Goal: Information Seeking & Learning: Check status

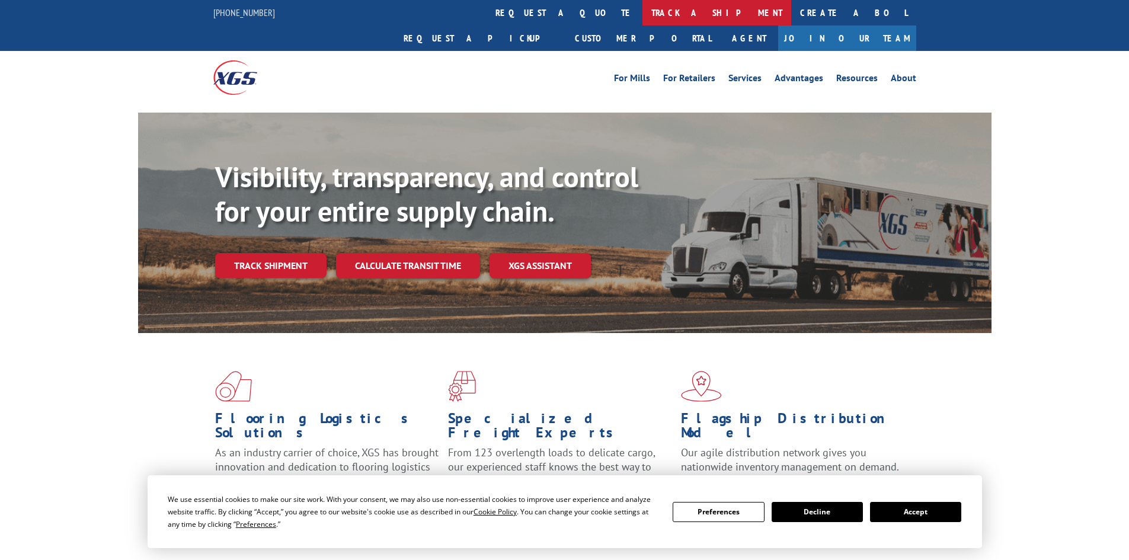
click at [642, 8] on link "track a shipment" at bounding box center [716, 12] width 149 height 25
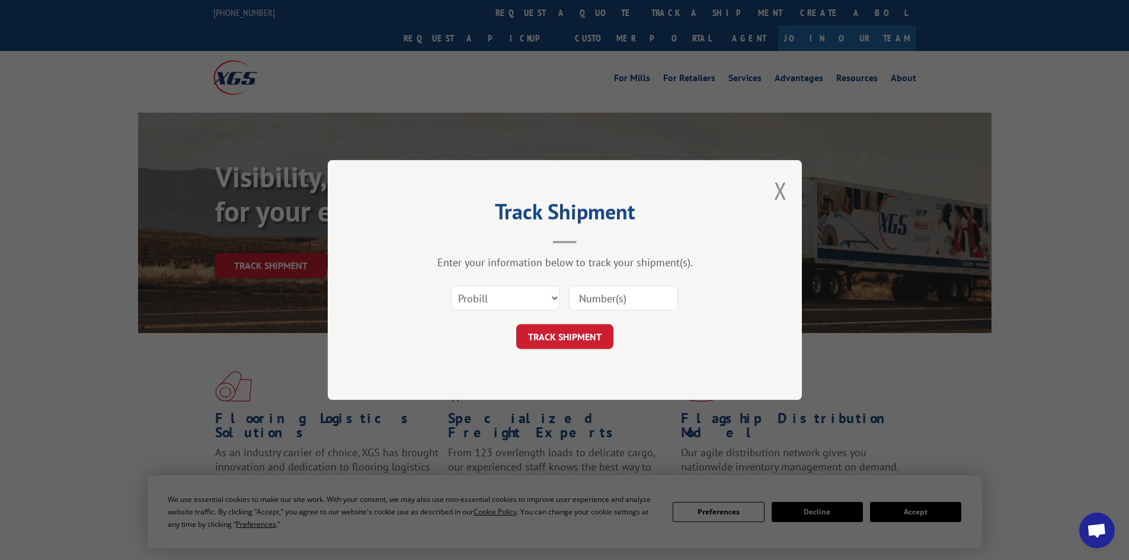
paste input "17469249"
type input "17469249"
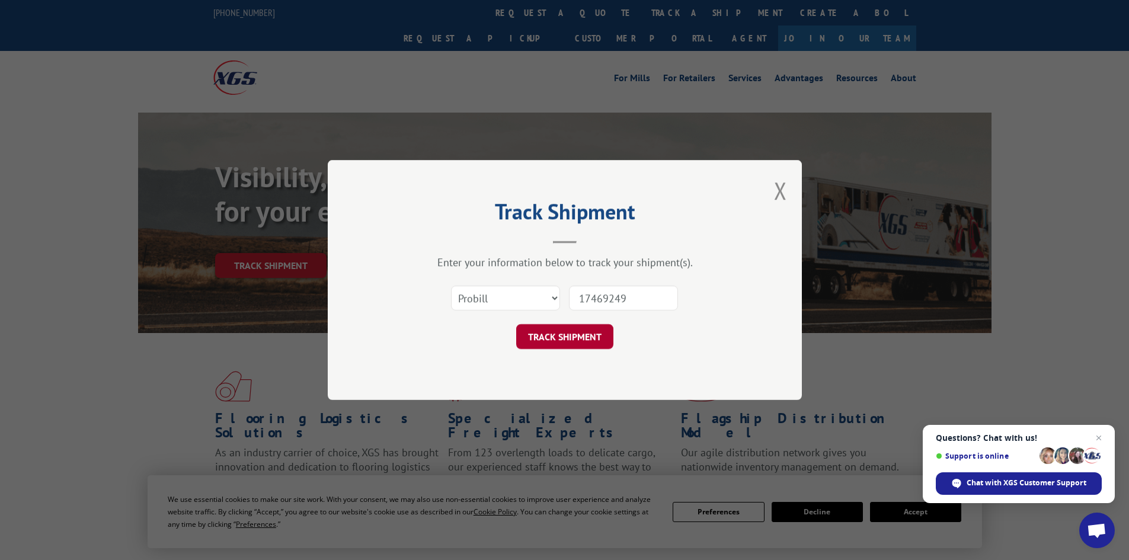
click at [564, 331] on button "TRACK SHIPMENT" at bounding box center [564, 336] width 97 height 25
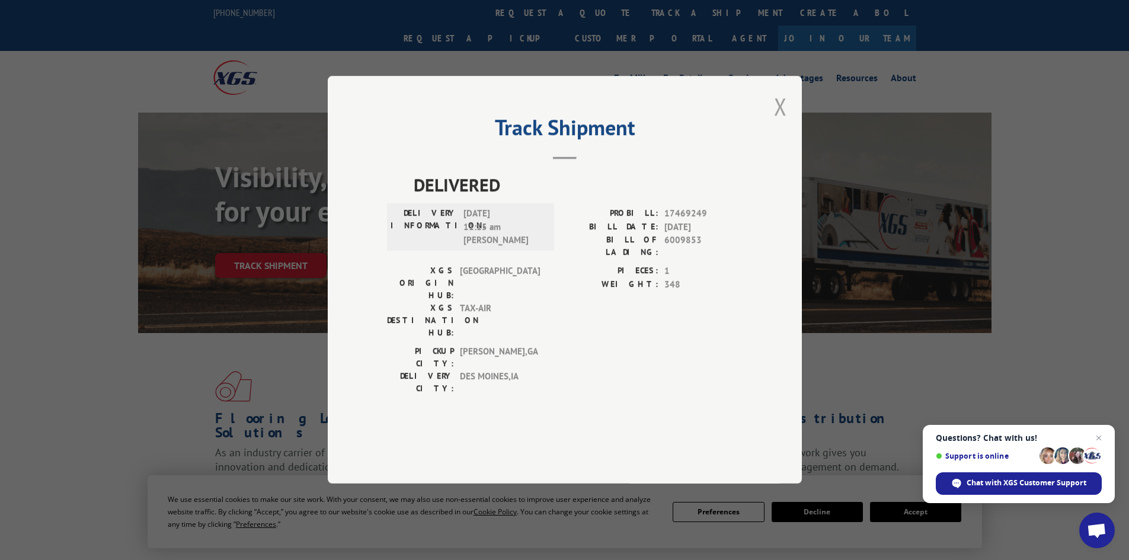
click at [779, 122] on button "Close modal" at bounding box center [780, 106] width 13 height 31
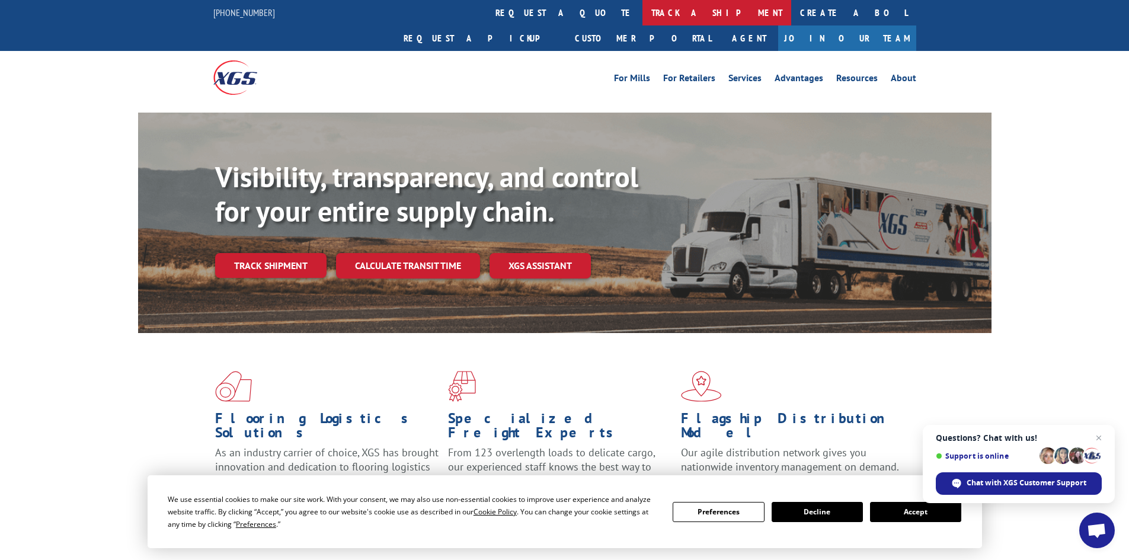
click at [642, 9] on link "track a shipment" at bounding box center [716, 12] width 149 height 25
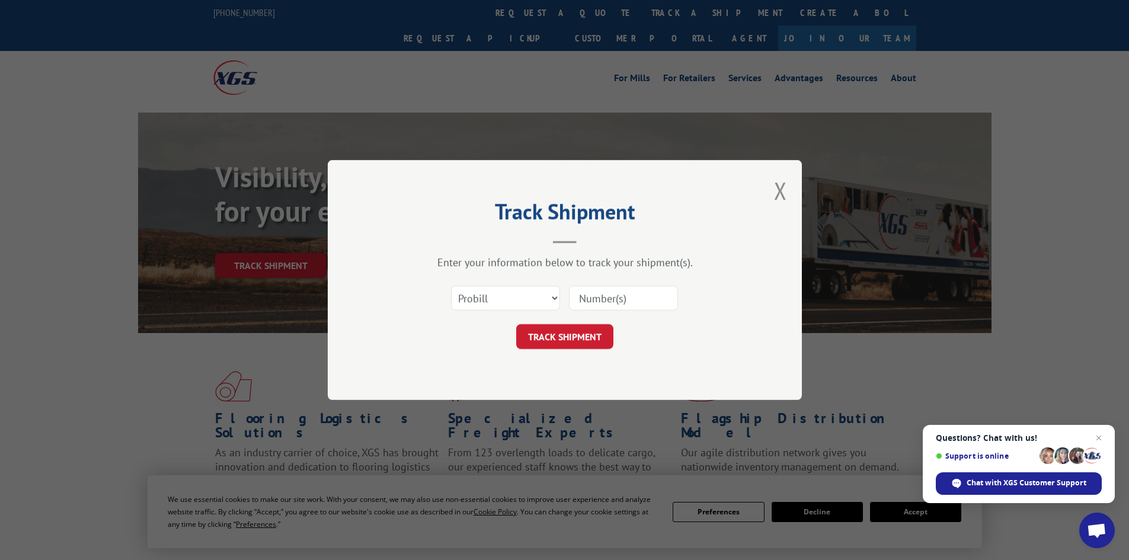
paste input "17228506"
type input "17228506"
click at [561, 335] on button "TRACK SHIPMENT" at bounding box center [564, 336] width 97 height 25
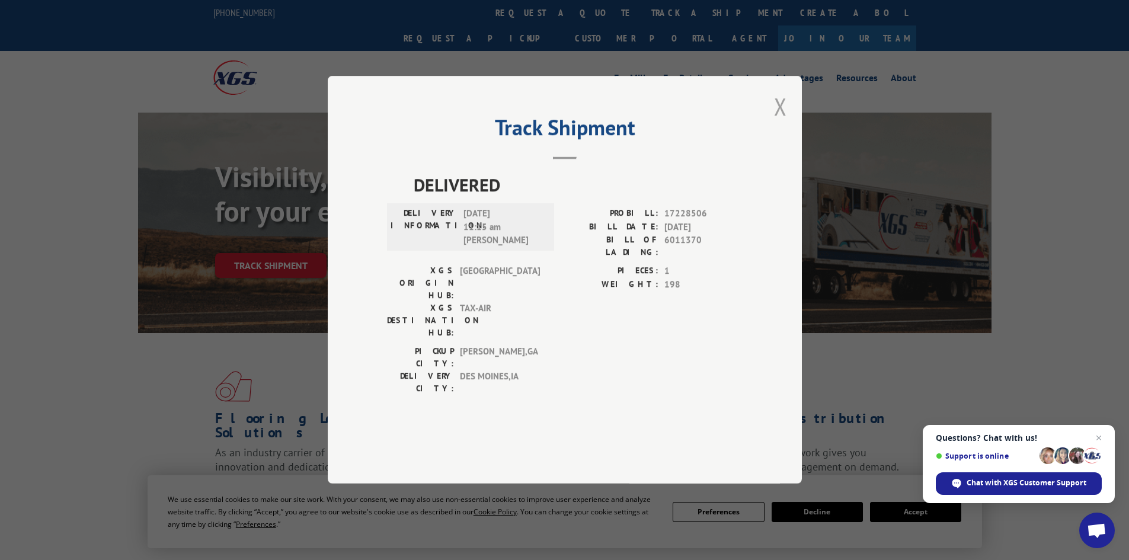
click at [776, 122] on button "Close modal" at bounding box center [780, 106] width 13 height 31
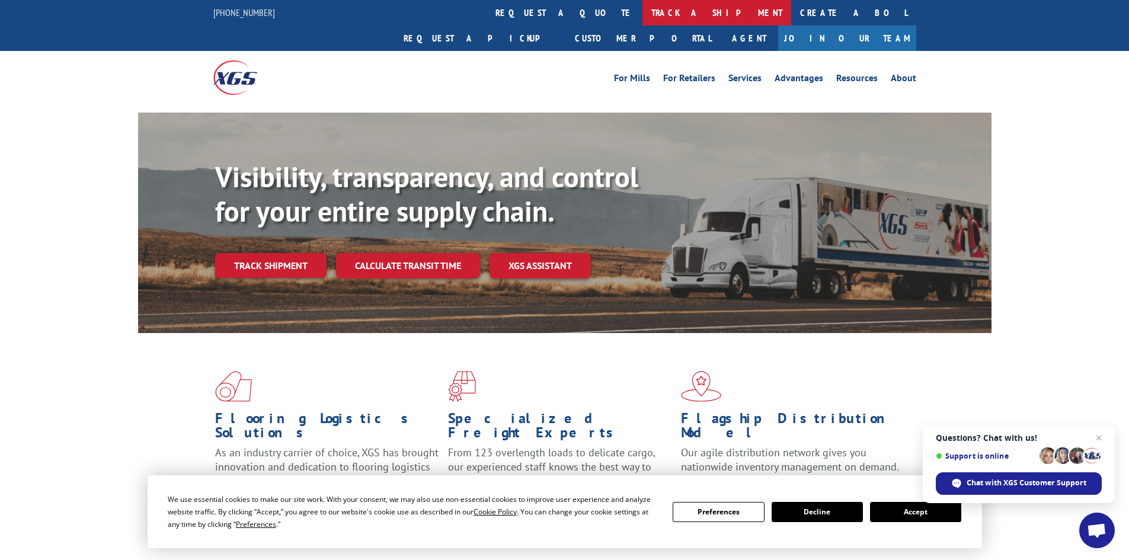
click at [642, 15] on link "track a shipment" at bounding box center [716, 12] width 149 height 25
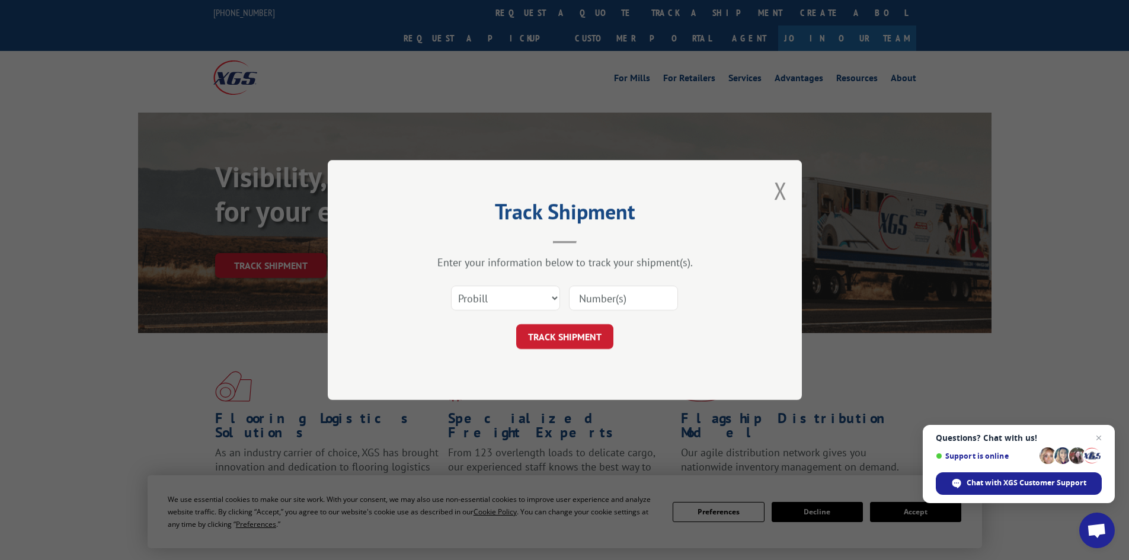
paste input "17229094"
type input "17229094"
click at [579, 332] on button "TRACK SHIPMENT" at bounding box center [564, 336] width 97 height 25
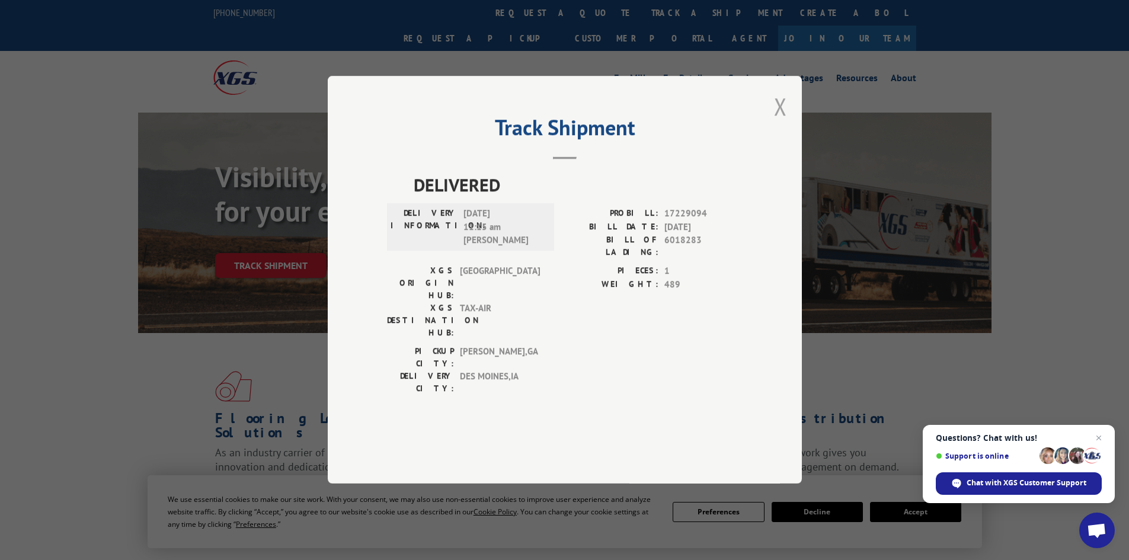
click at [782, 122] on button "Close modal" at bounding box center [780, 106] width 13 height 31
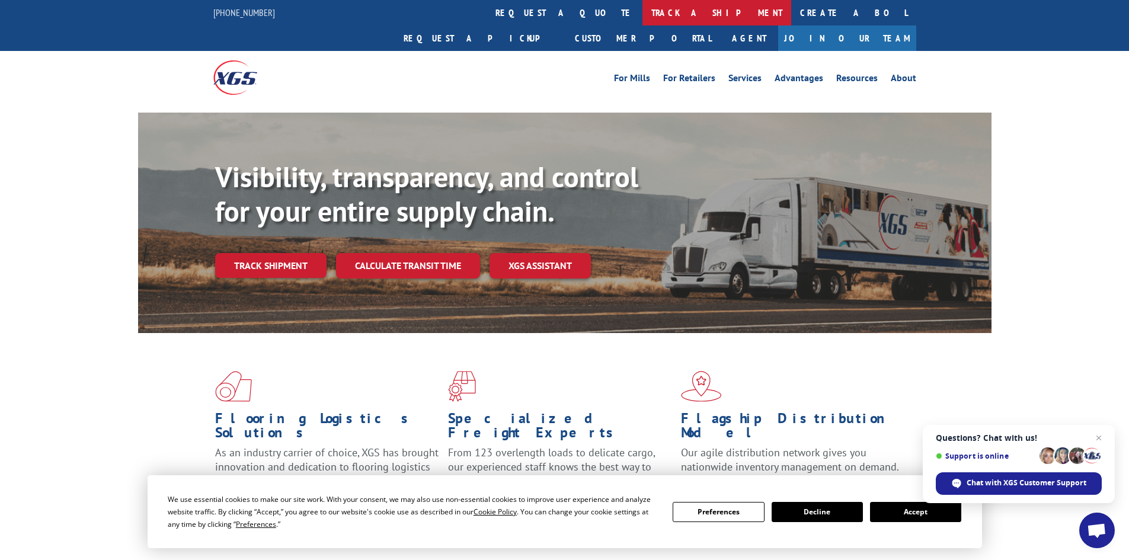
click at [642, 13] on link "track a shipment" at bounding box center [716, 12] width 149 height 25
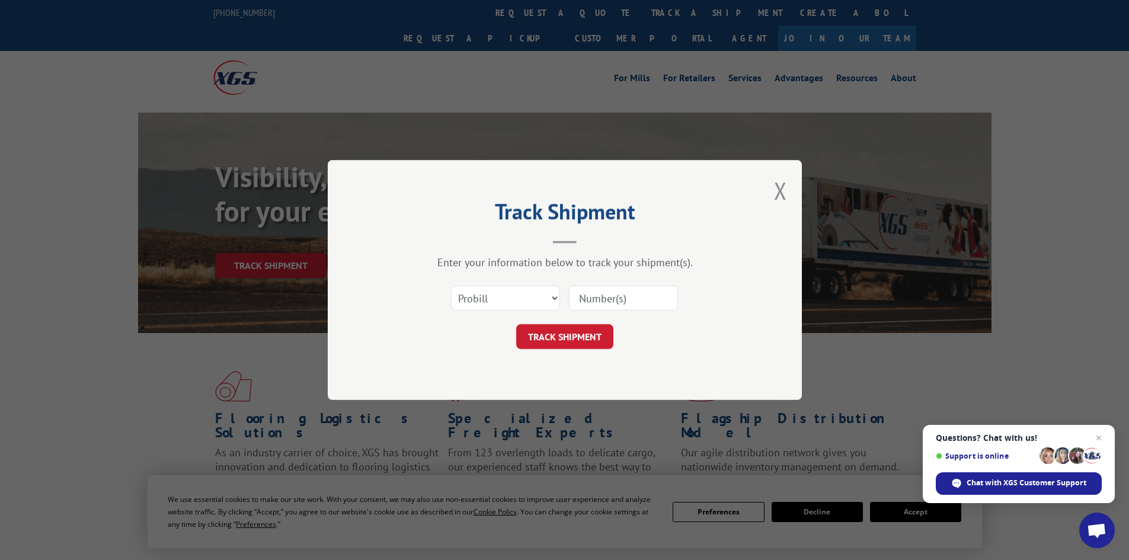
paste input "17521320"
type input "17521320"
click at [558, 336] on button "TRACK SHIPMENT" at bounding box center [564, 336] width 97 height 25
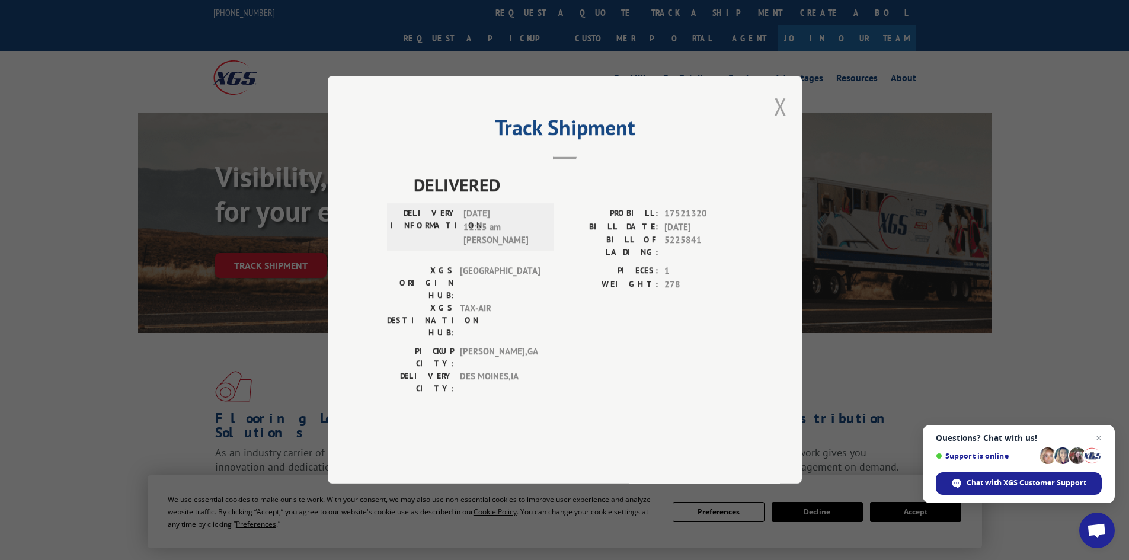
click at [779, 122] on button "Close modal" at bounding box center [780, 106] width 13 height 31
